Goal: Task Accomplishment & Management: Complete application form

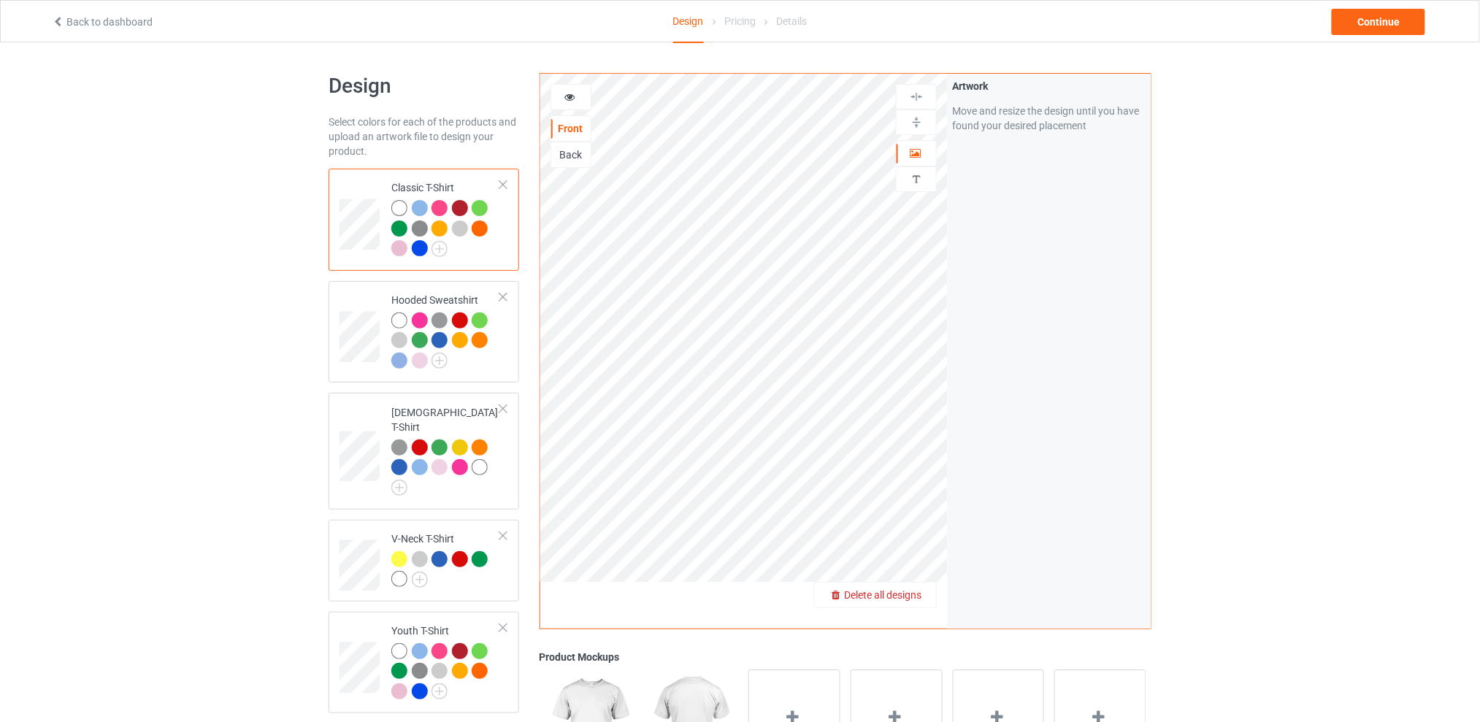
click at [915, 595] on span "Delete all designs" at bounding box center [882, 595] width 77 height 12
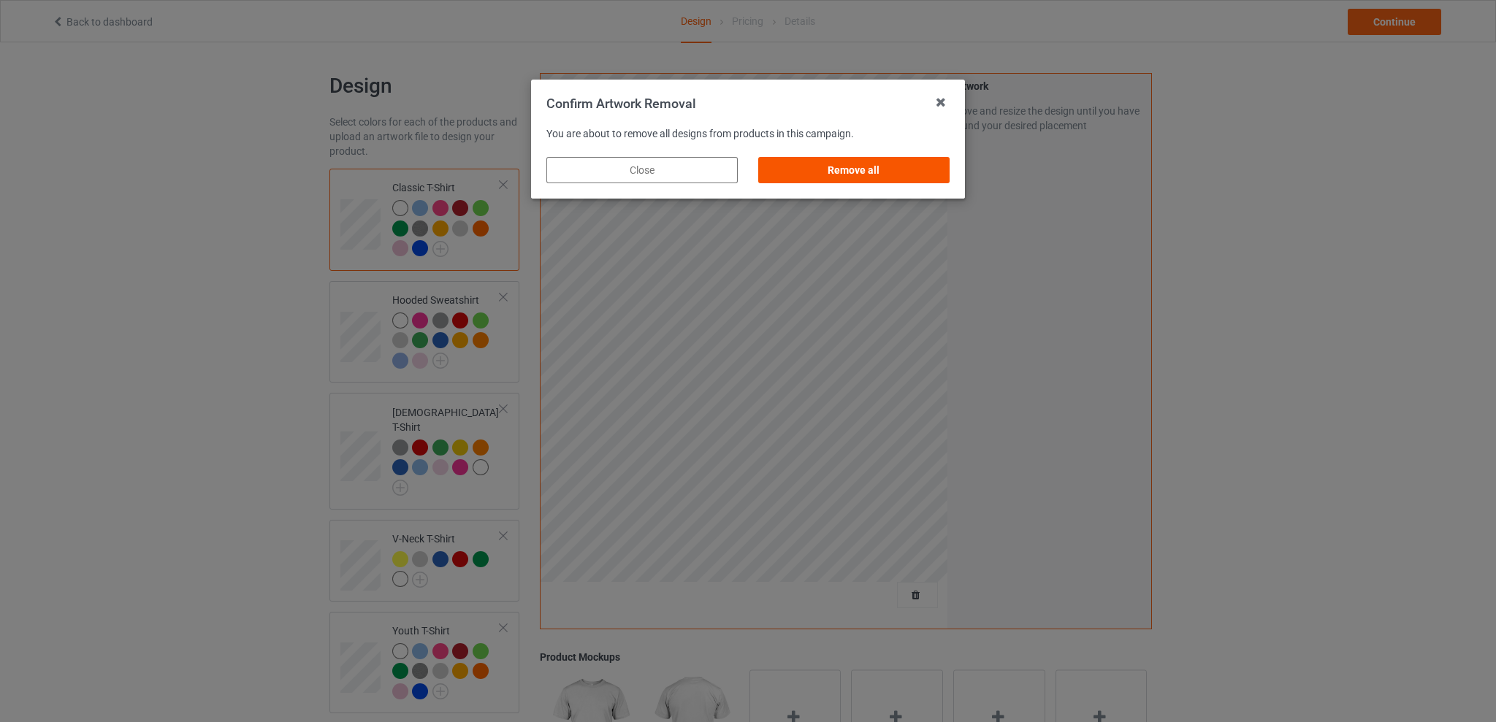
click at [874, 167] on div "Remove all" at bounding box center [853, 170] width 191 height 26
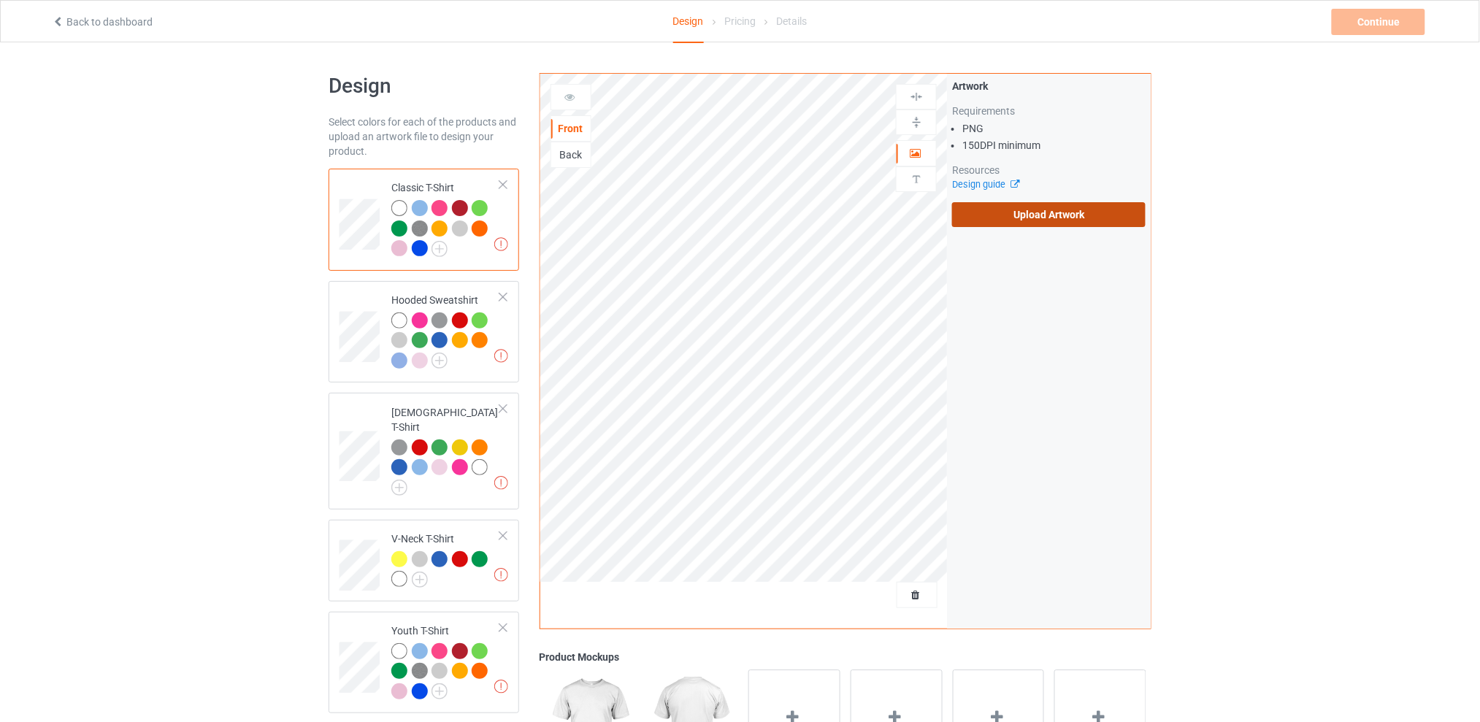
click at [1035, 216] on label "Upload Artwork" at bounding box center [1049, 214] width 194 height 25
click at [0, 0] on input "Upload Artwork" at bounding box center [0, 0] width 0 height 0
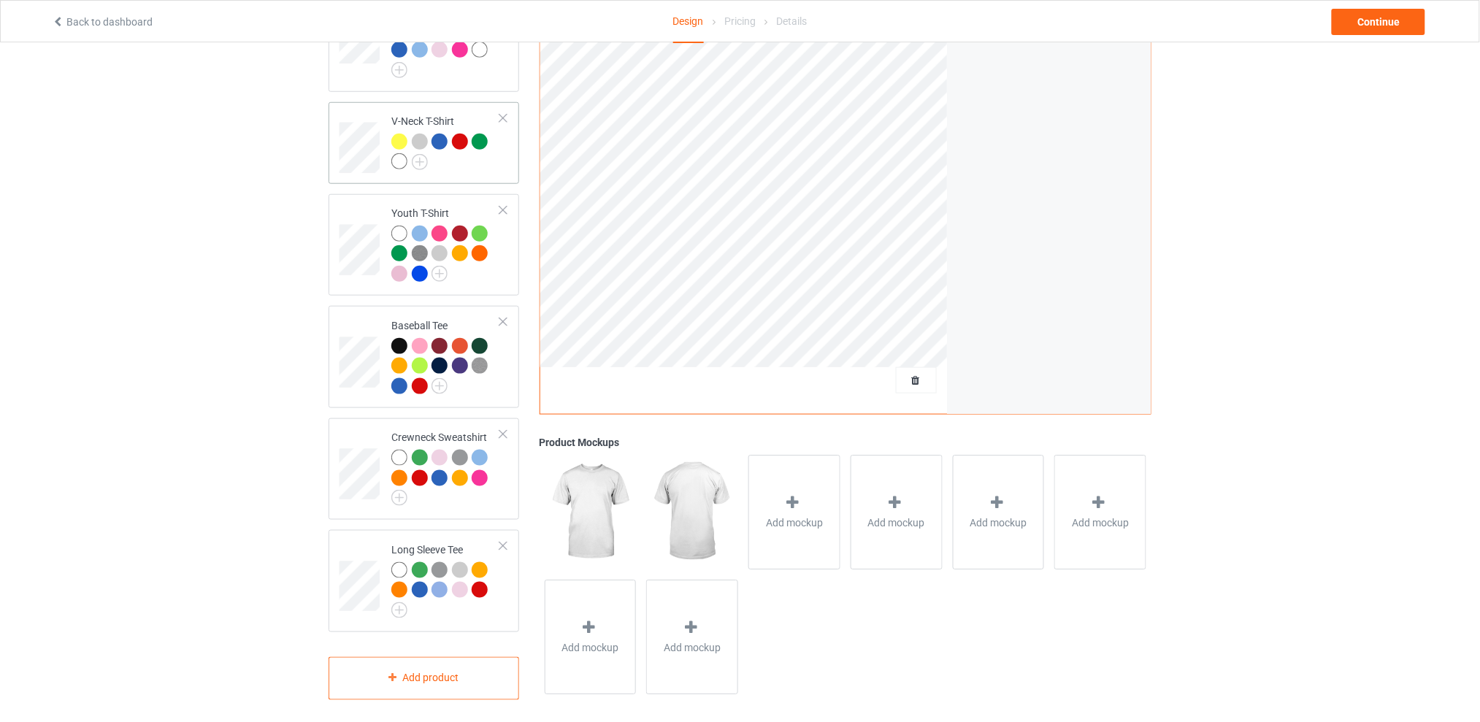
scroll to position [126, 0]
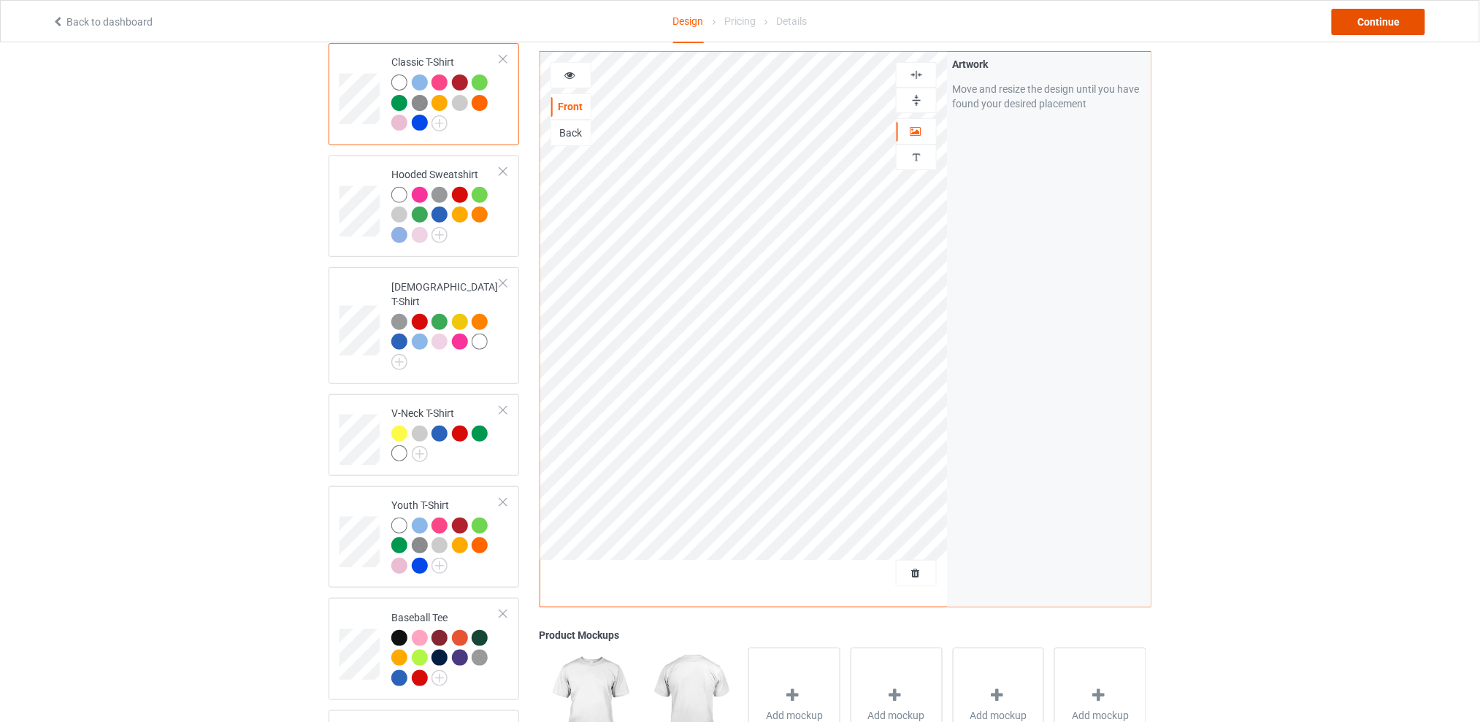
click at [1353, 12] on div "Continue" at bounding box center [1378, 22] width 93 height 26
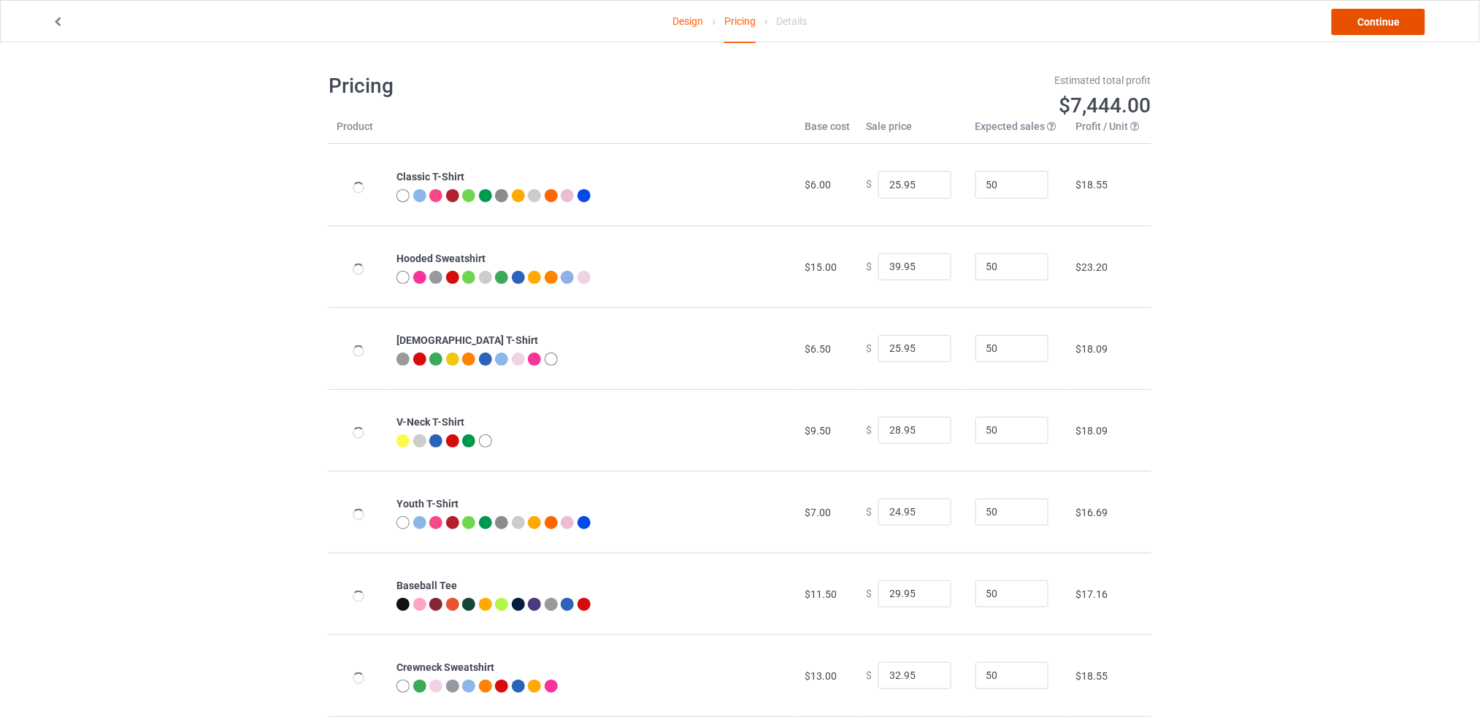
click at [1366, 12] on link "Continue" at bounding box center [1378, 22] width 93 height 26
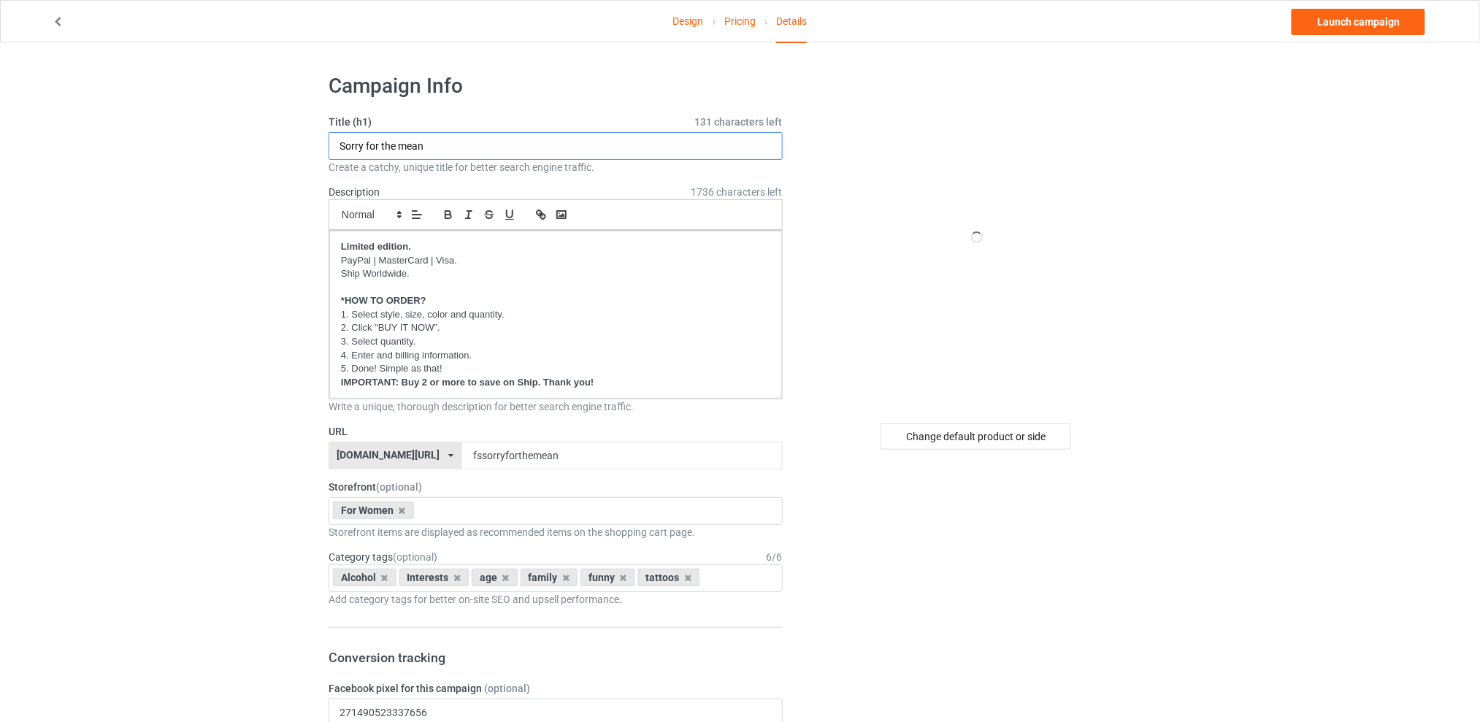
drag, startPoint x: 458, startPoint y: 145, endPoint x: 278, endPoint y: 145, distance: 179.7
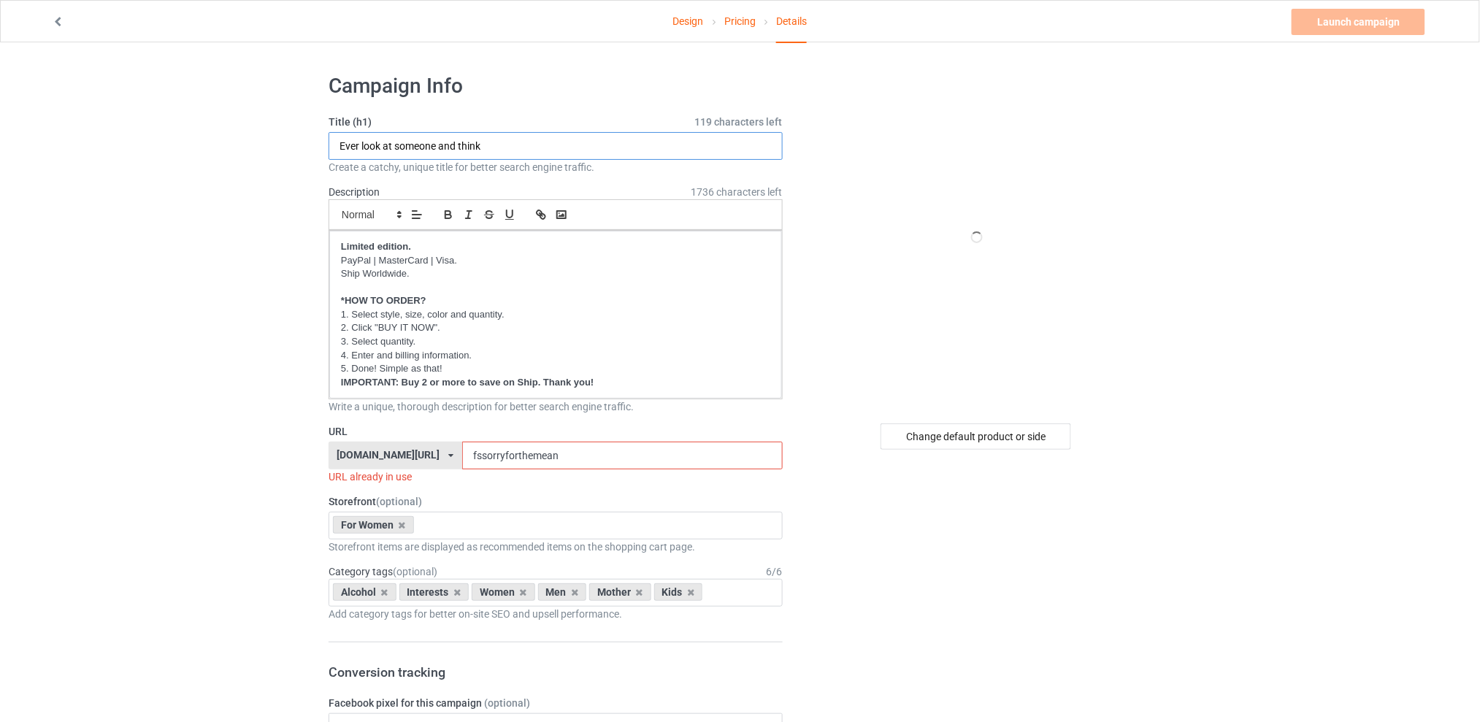
type input "Ever look at someone and think"
drag, startPoint x: 578, startPoint y: 455, endPoint x: 462, endPoint y: 454, distance: 116.1
click at [462, 454] on div "[DOMAIN_NAME][URL] [DOMAIN_NAME][URL] [DOMAIN_NAME][URL] [DOMAIN_NAME][URL] 5d7…" at bounding box center [556, 456] width 454 height 28
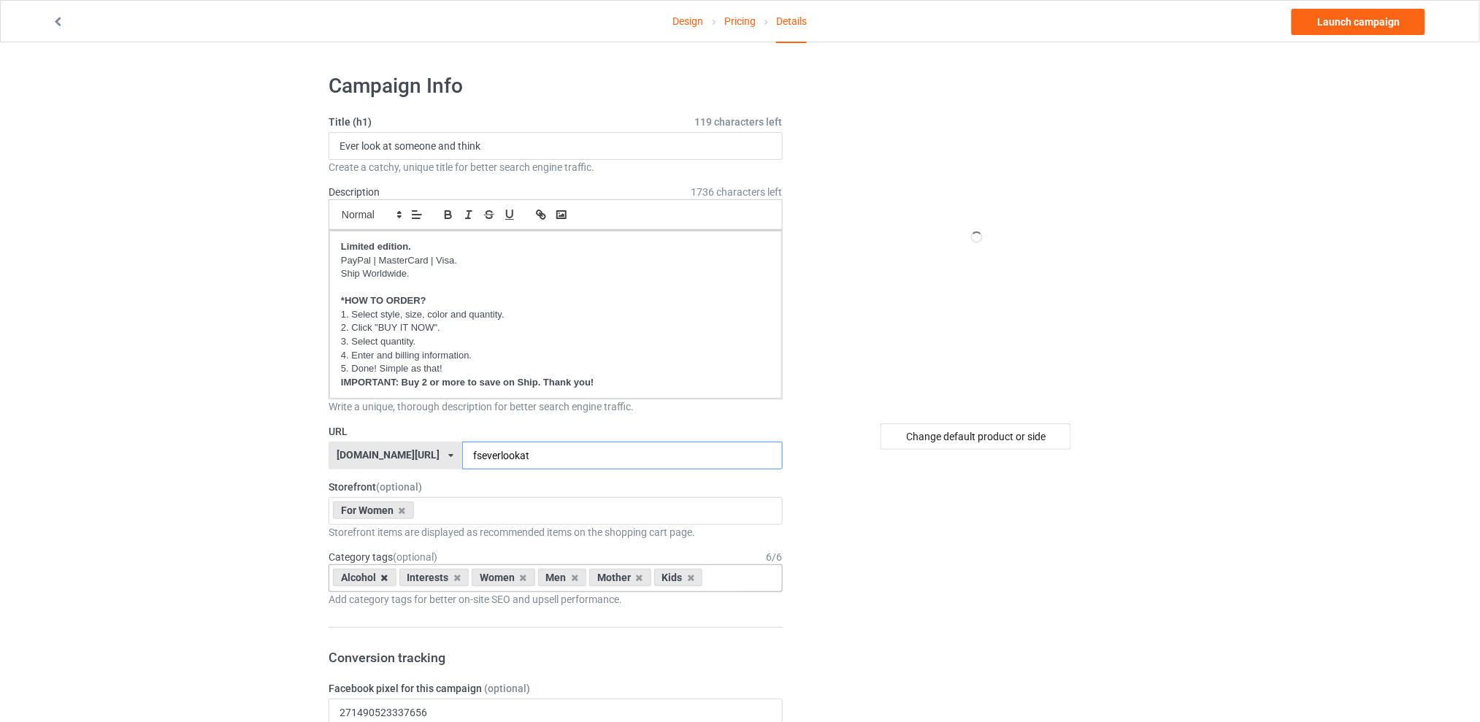
type input "fseverlookat"
click at [384, 579] on icon at bounding box center [384, 577] width 7 height 9
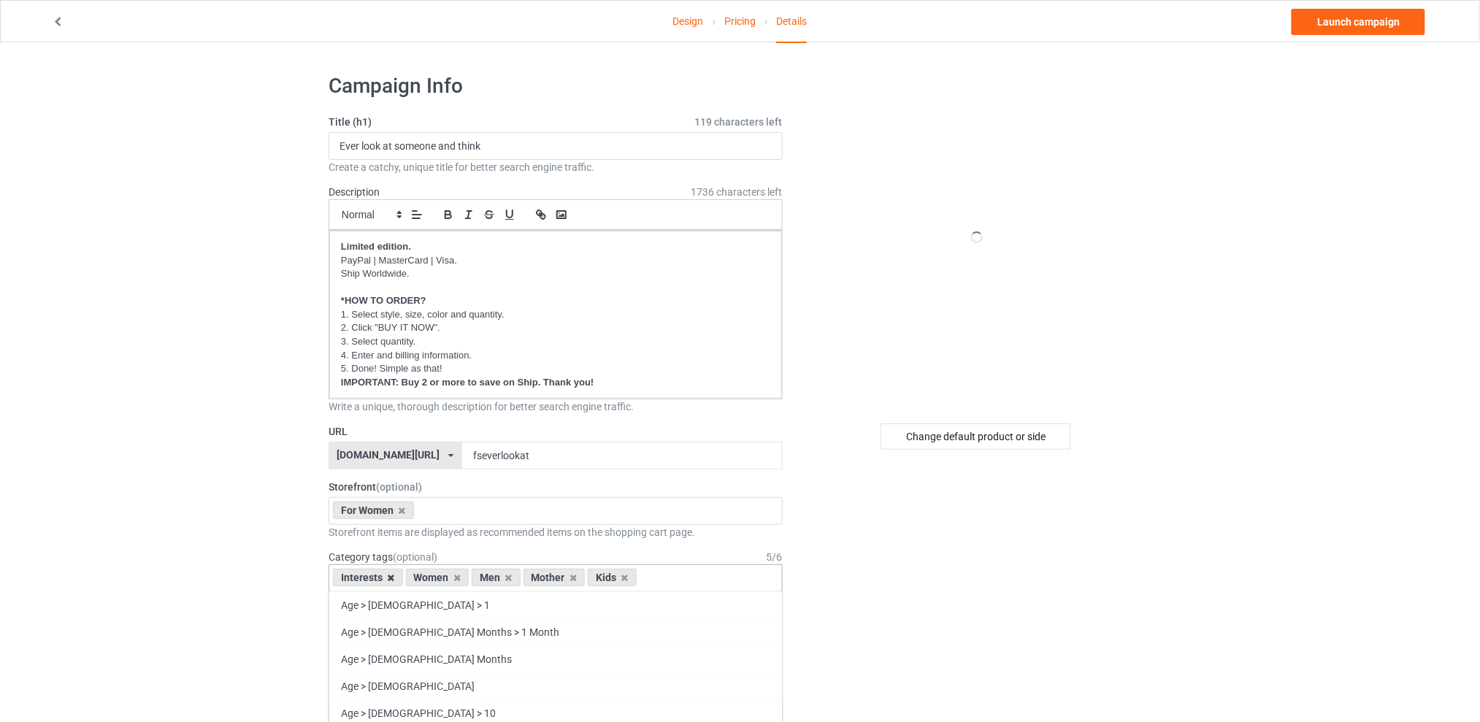
click at [390, 578] on icon at bounding box center [391, 577] width 7 height 9
click at [438, 578] on icon at bounding box center [435, 577] width 7 height 9
click at [447, 578] on icon at bounding box center [449, 577] width 7 height 9
click at [437, 578] on icon at bounding box center [435, 577] width 7 height 9
click at [965, 440] on div "Change default product or side" at bounding box center [976, 437] width 191 height 26
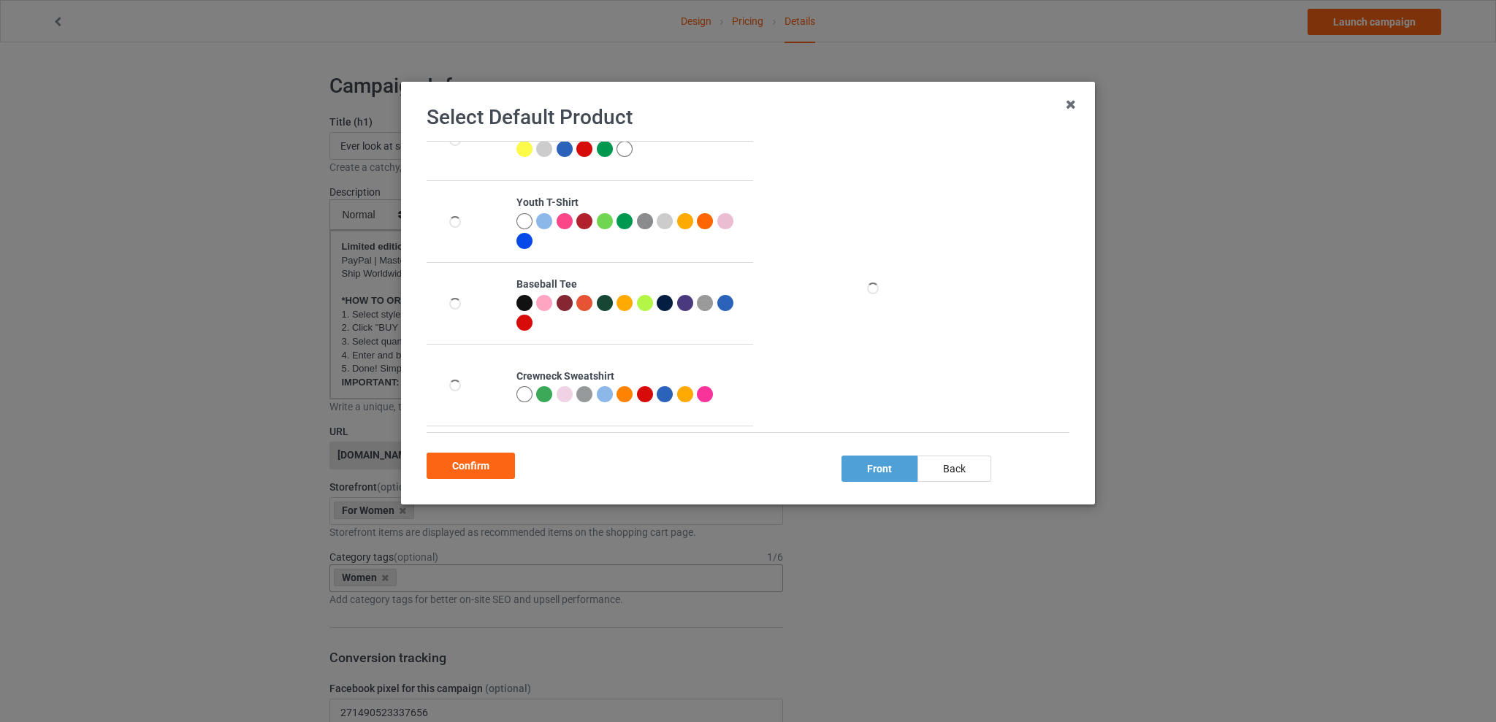
scroll to position [368, 0]
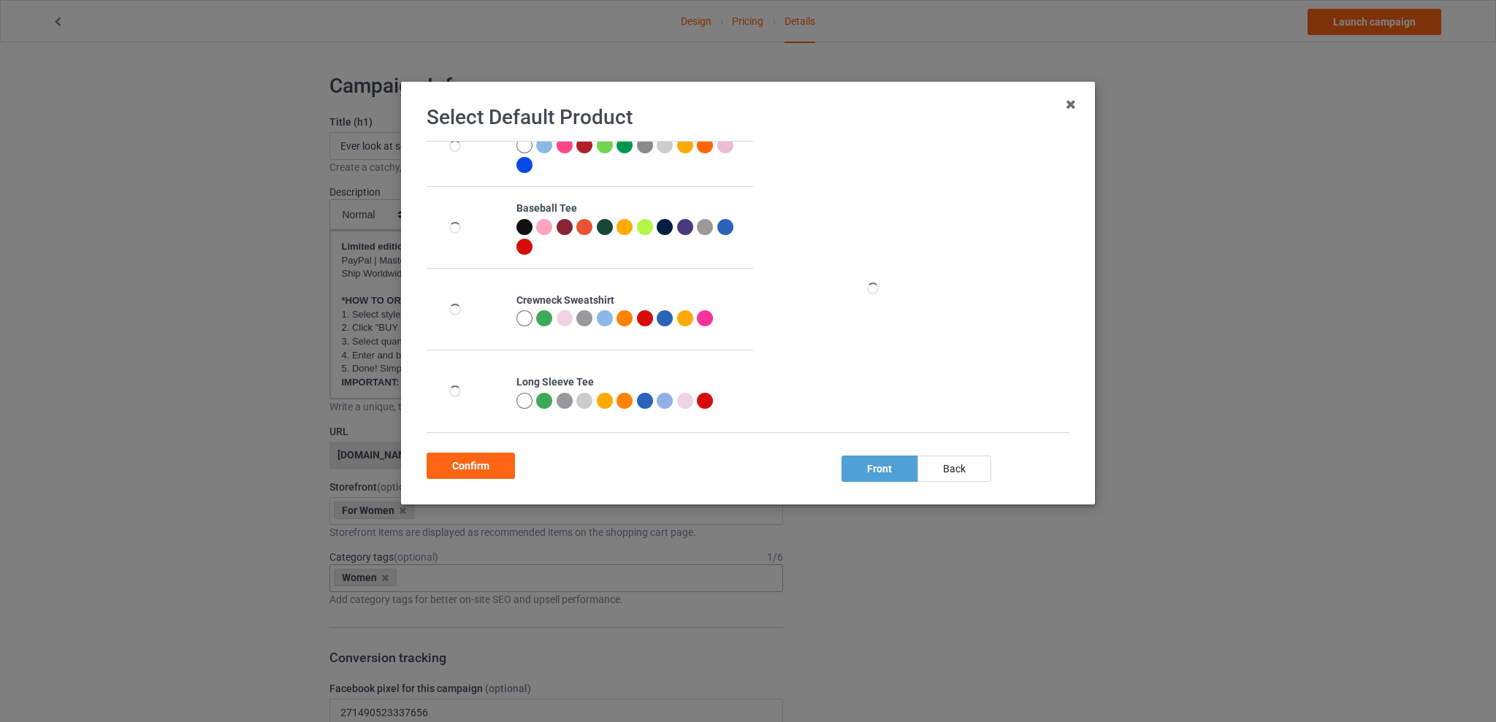
click at [541, 314] on div at bounding box center [544, 318] width 16 height 16
click at [473, 460] on div "Confirm" at bounding box center [471, 466] width 88 height 26
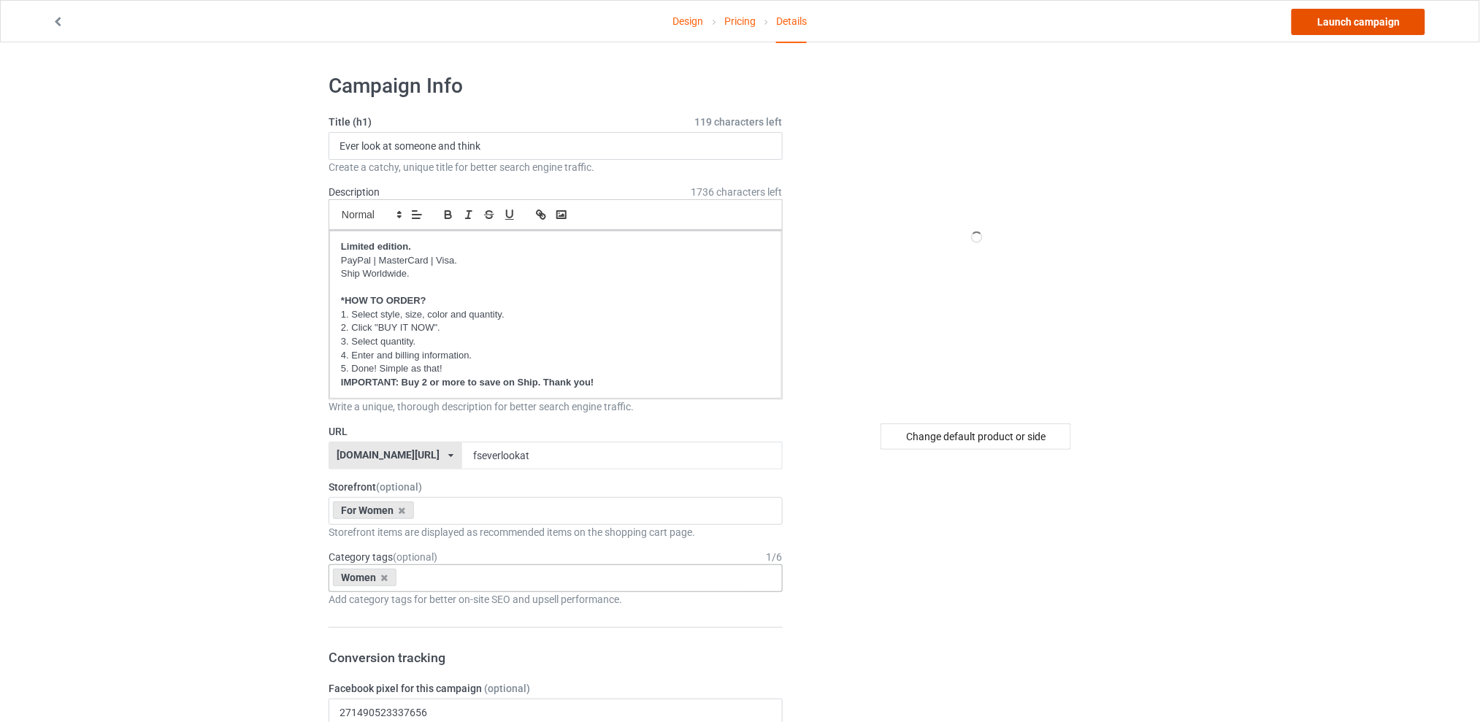
click at [1362, 22] on link "Launch campaign" at bounding box center [1359, 22] width 134 height 26
